Goal: Navigation & Orientation: Find specific page/section

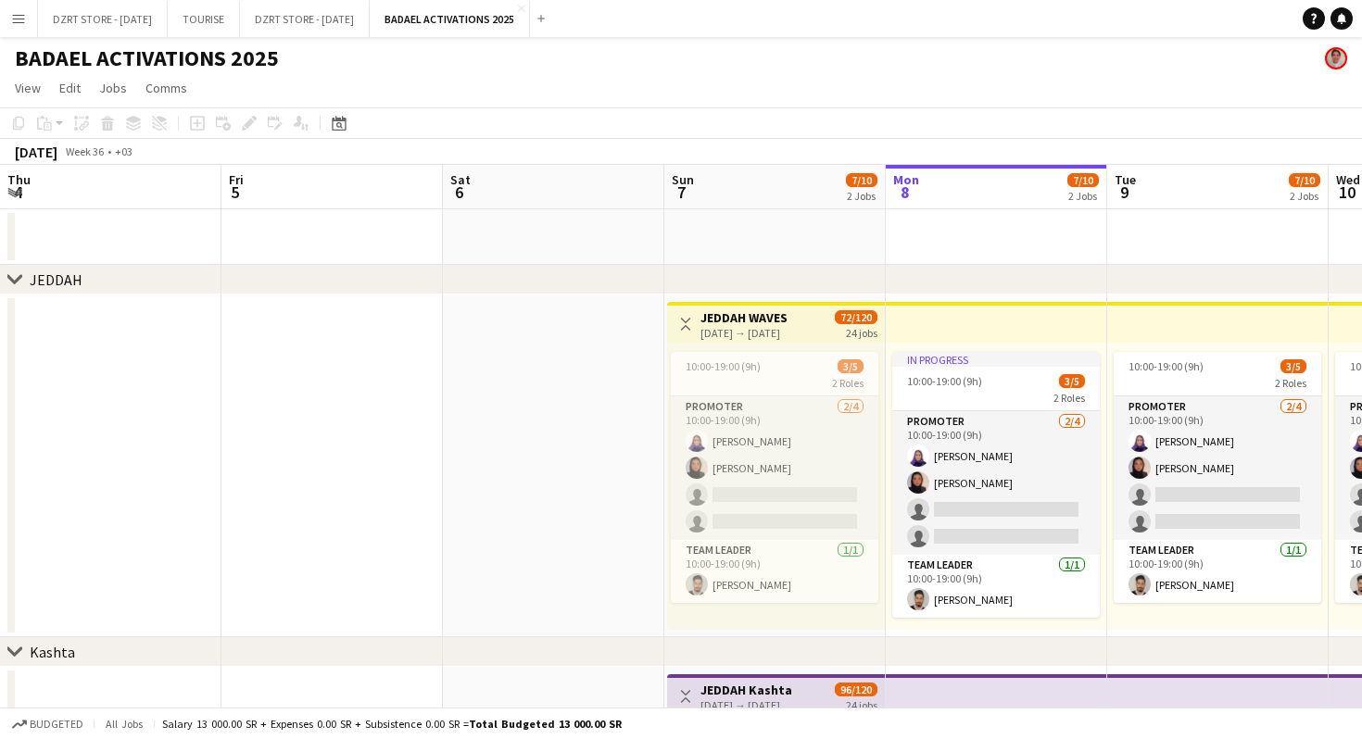
scroll to position [0, 443]
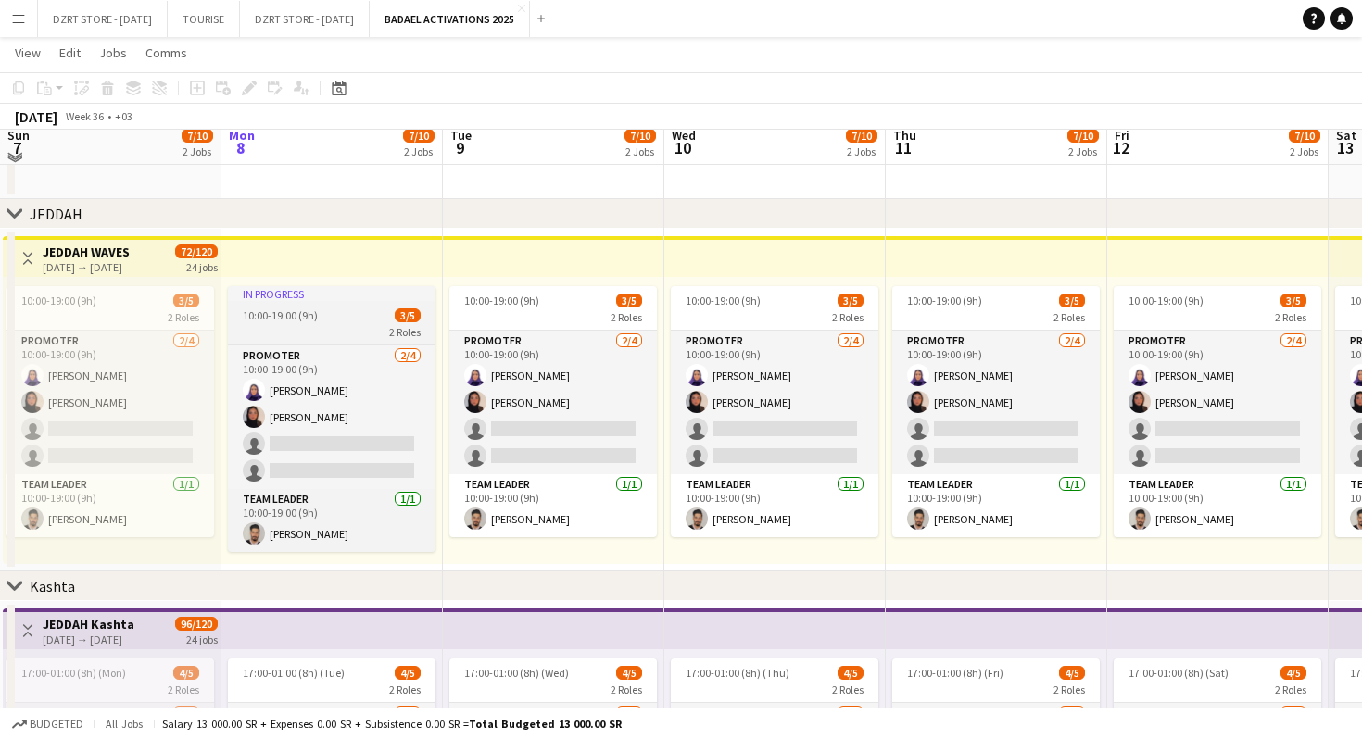
scroll to position [49, 0]
